Goal: Find specific page/section: Find specific page/section

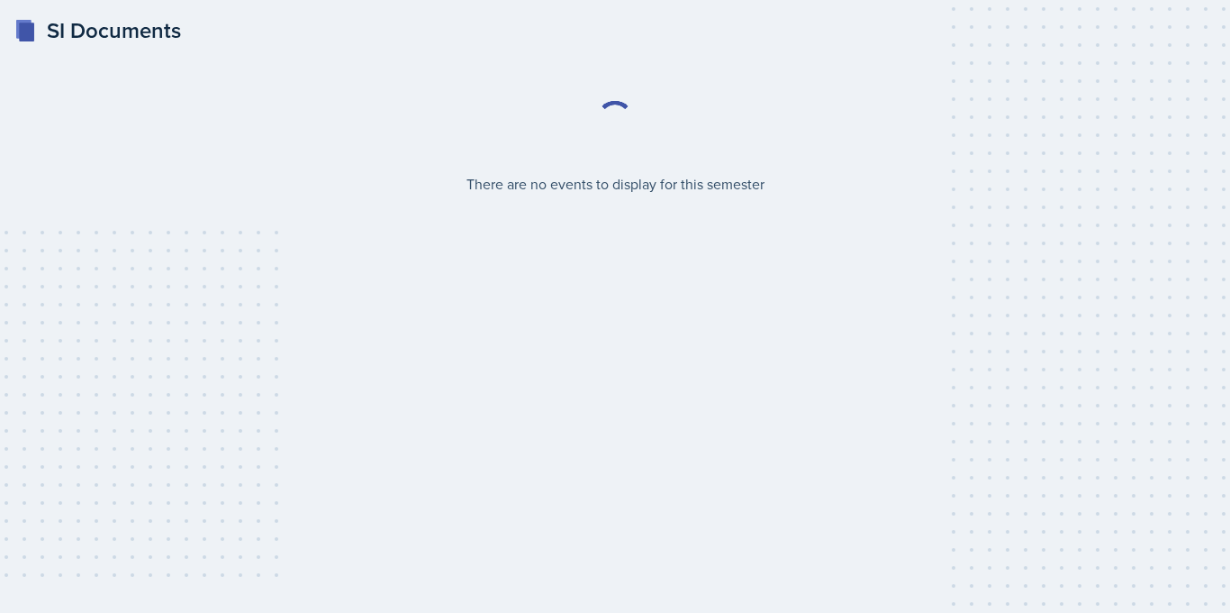
select select "2bed604d-1099-4043-b1bc-2365e8740244"
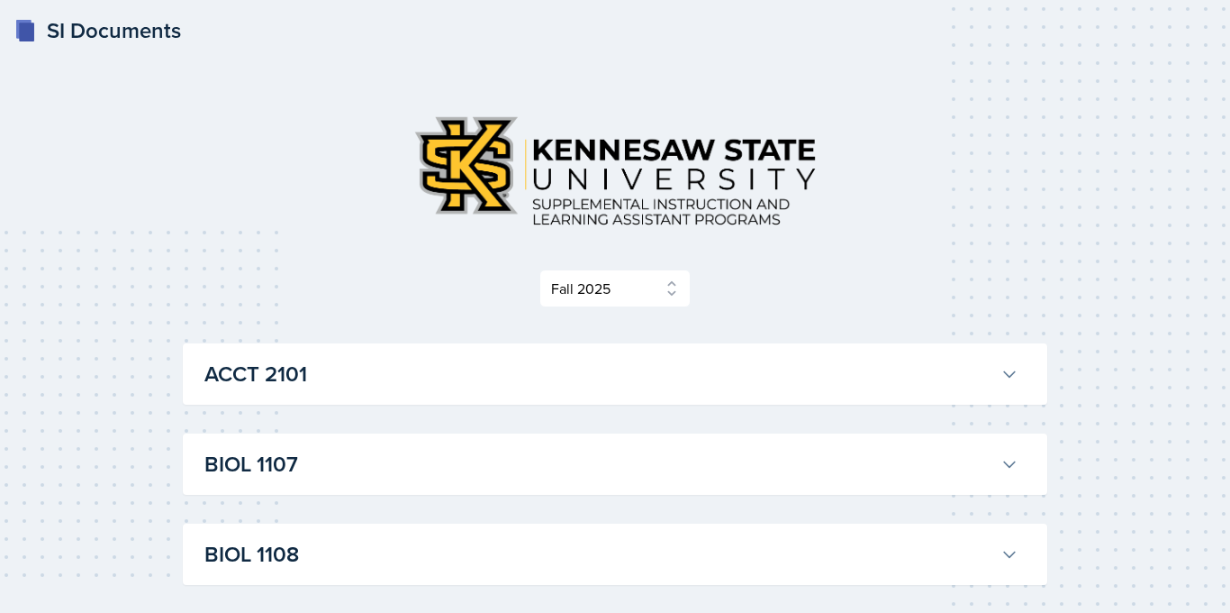
click at [1012, 377] on icon at bounding box center [1010, 374] width 18 height 18
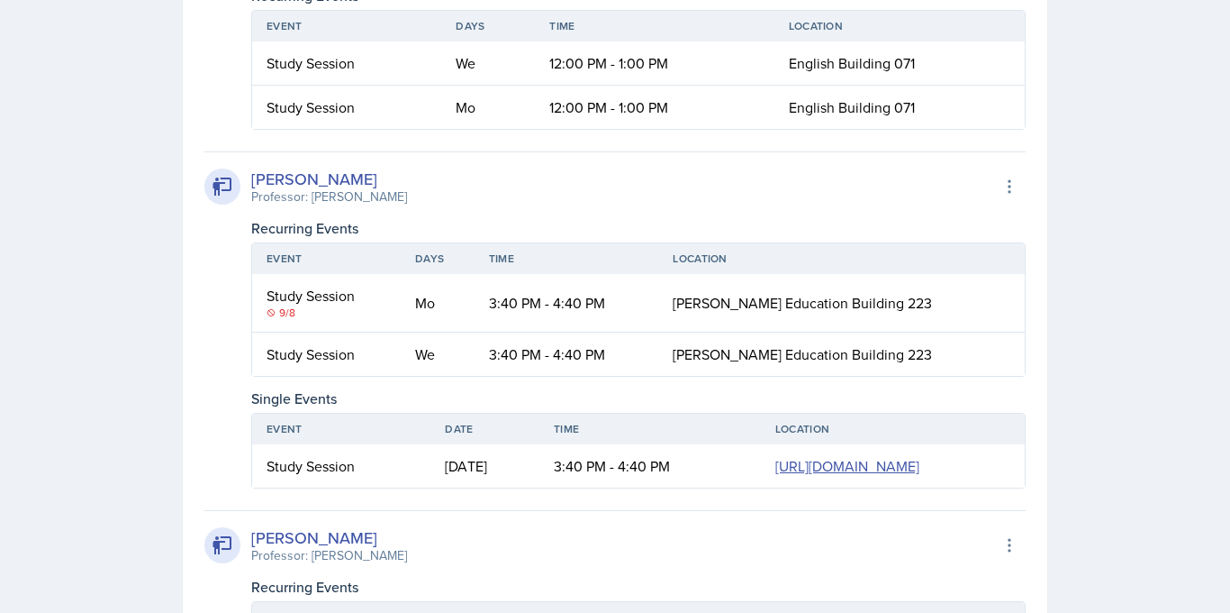
scroll to position [1987, 0]
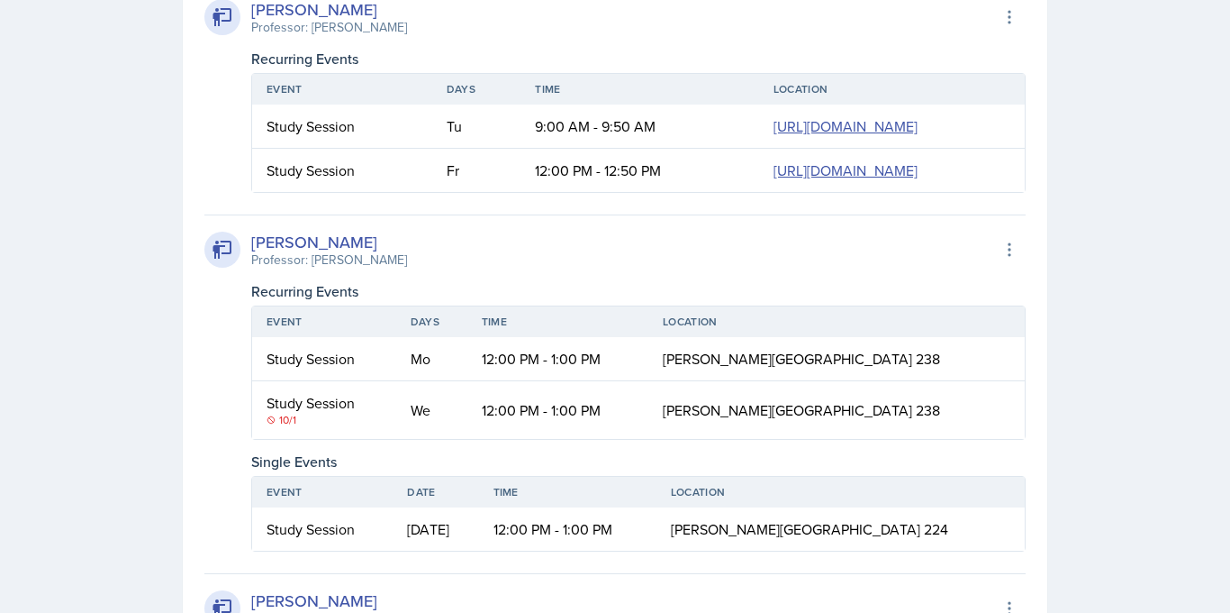
scroll to position [0, 0]
